Goal: Find specific page/section: Find specific page/section

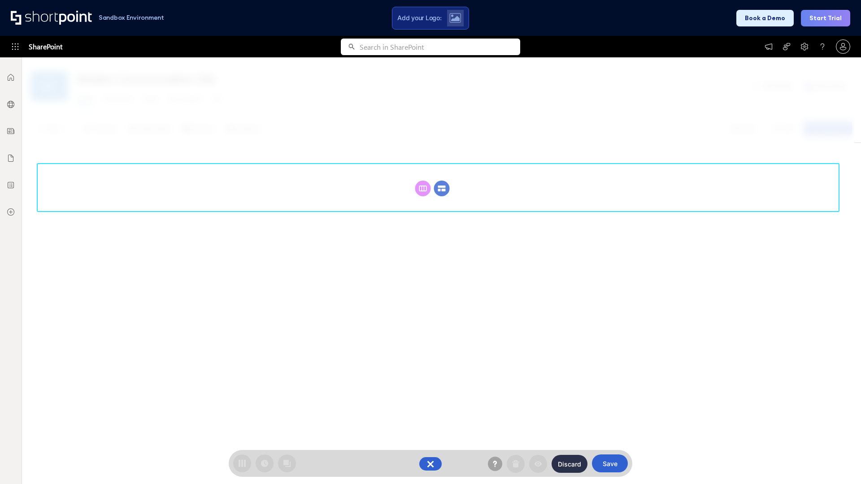
click at [442, 188] on circle at bounding box center [442, 189] width 16 height 16
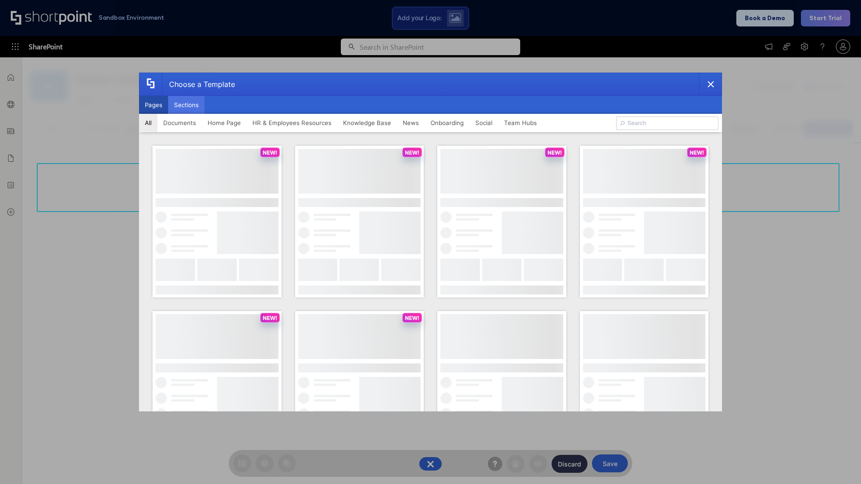
click at [186, 105] on button "Sections" at bounding box center [186, 105] width 36 height 18
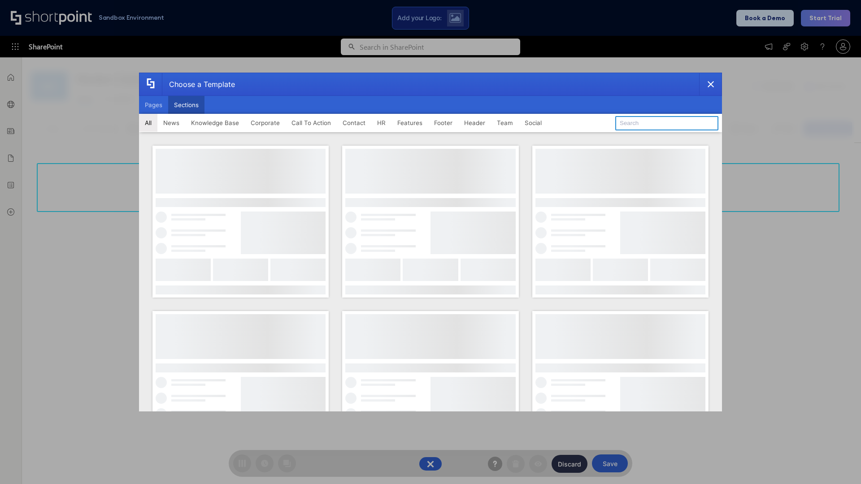
type input "Service Block 2"
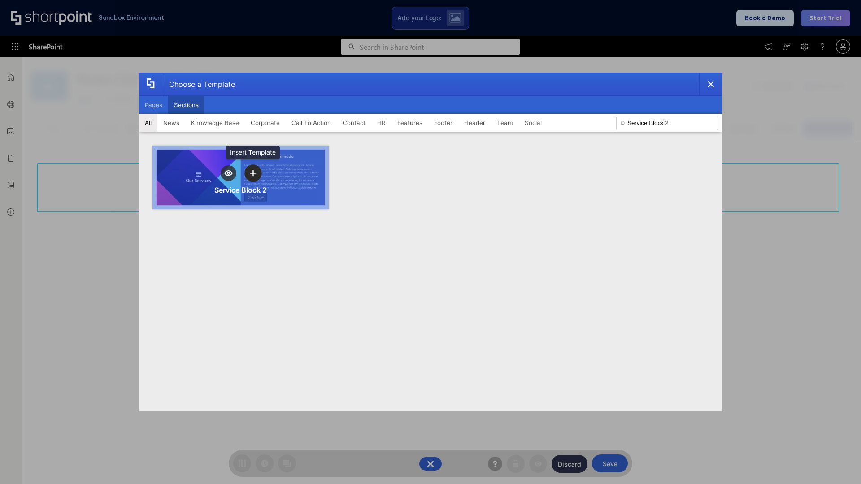
click at [253, 173] on icon "template selector" at bounding box center [253, 173] width 6 height 6
